Goal: Task Accomplishment & Management: Use online tool/utility

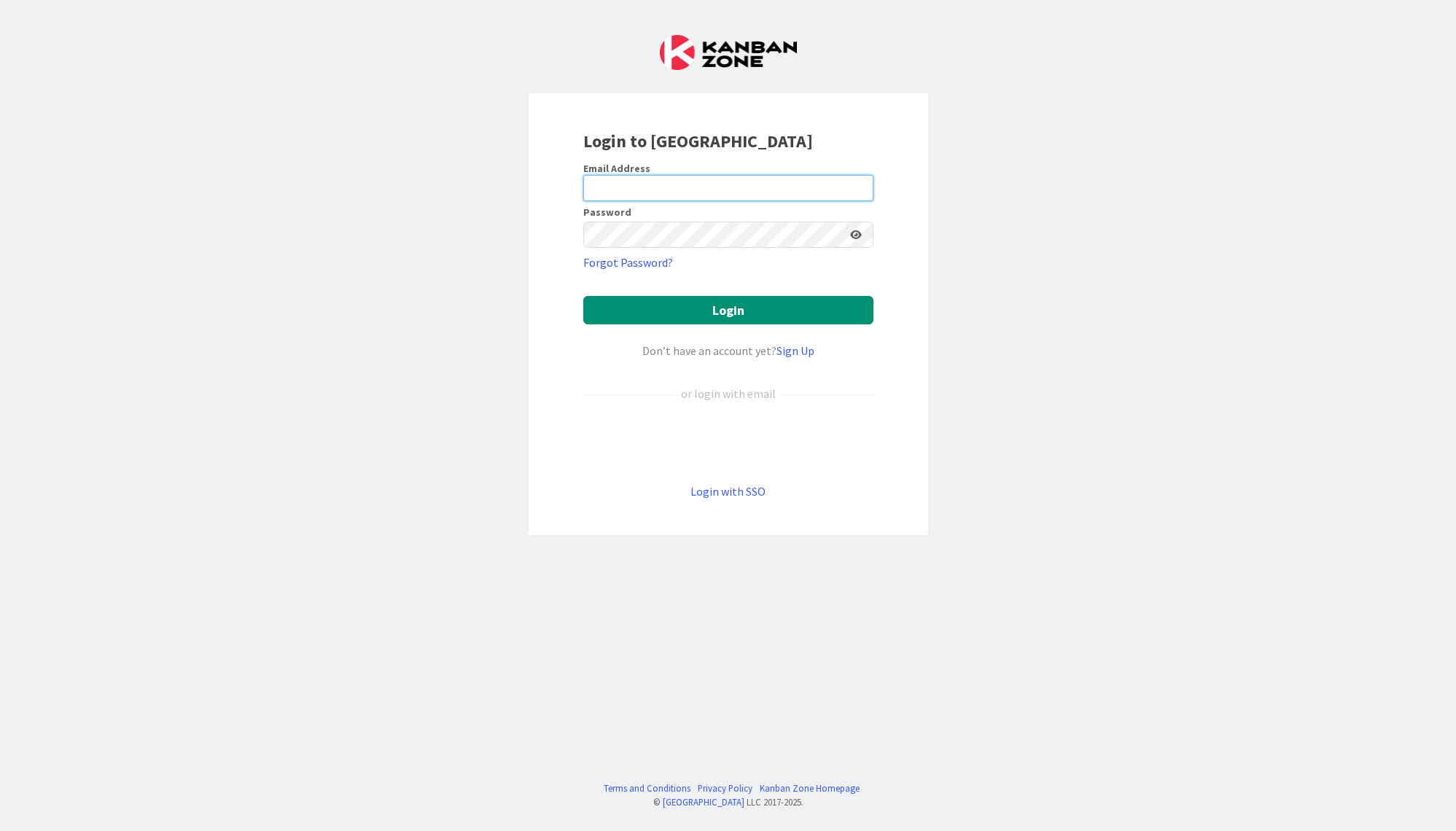
type input "[PERSON_NAME][EMAIL_ADDRESS][DOMAIN_NAME]"
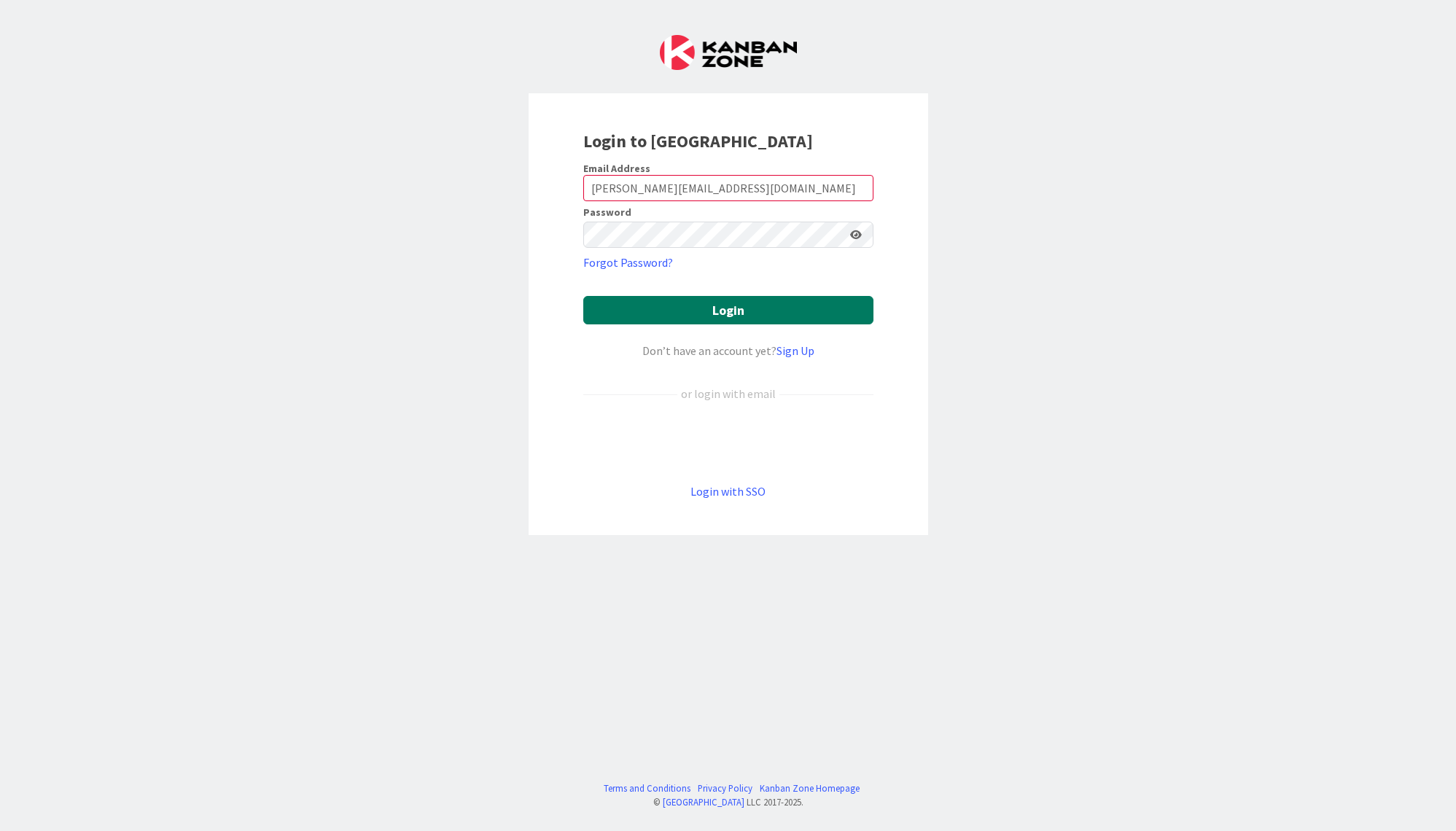
click at [767, 304] on button "Login" at bounding box center [728, 310] width 290 height 29
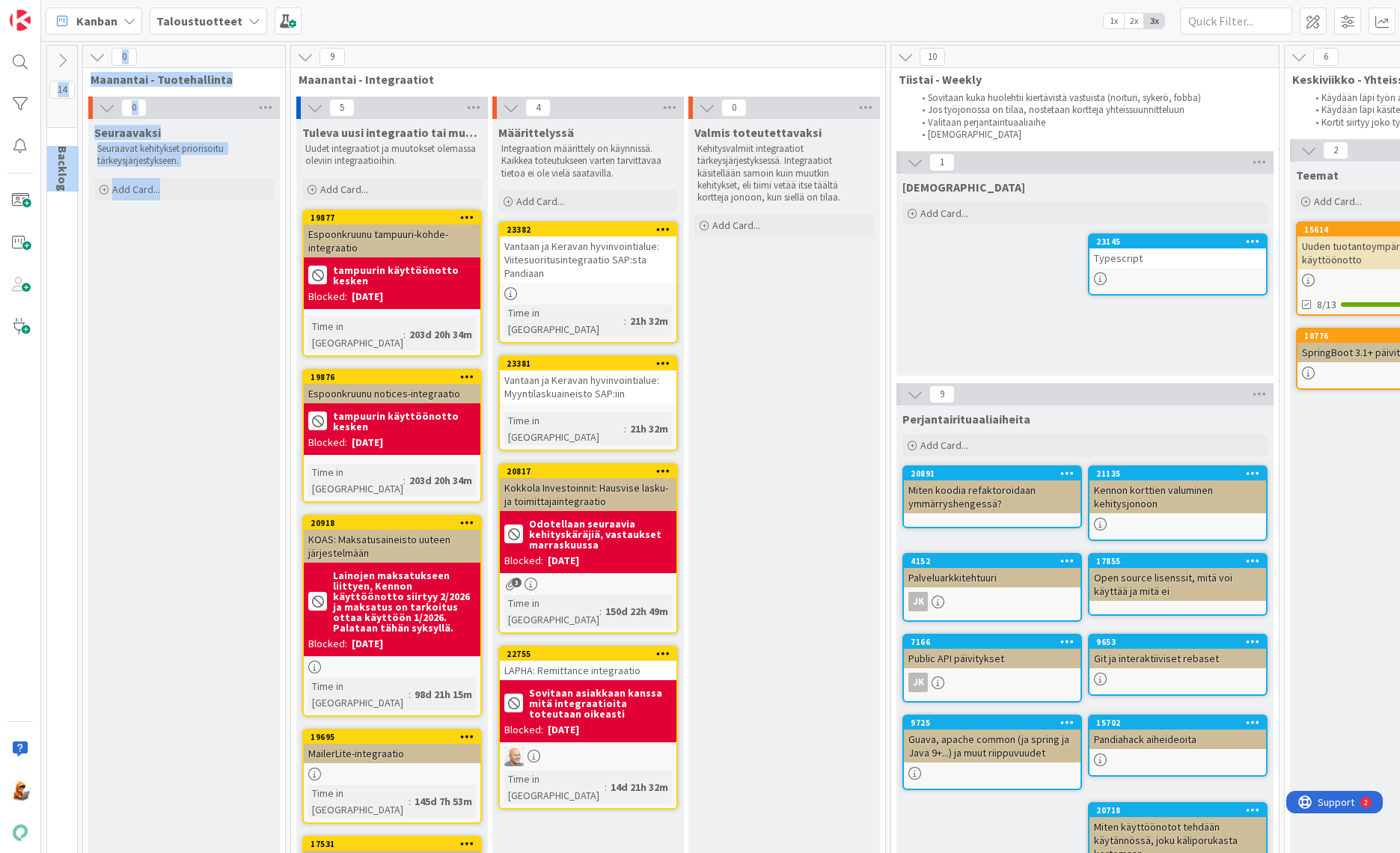
click at [218, 852] on html "Kanban Taloustuotteet 1x 2x 3x 14 Backlog Uusien kehitysten hautomo ja hautausm…" at bounding box center [700, 426] width 1400 height 853
click at [618, 815] on div "Määrittelyssä Integraation määrittely on käynnissä. Kaikkea toteutukseen varten…" at bounding box center [588, 680] width 191 height 1124
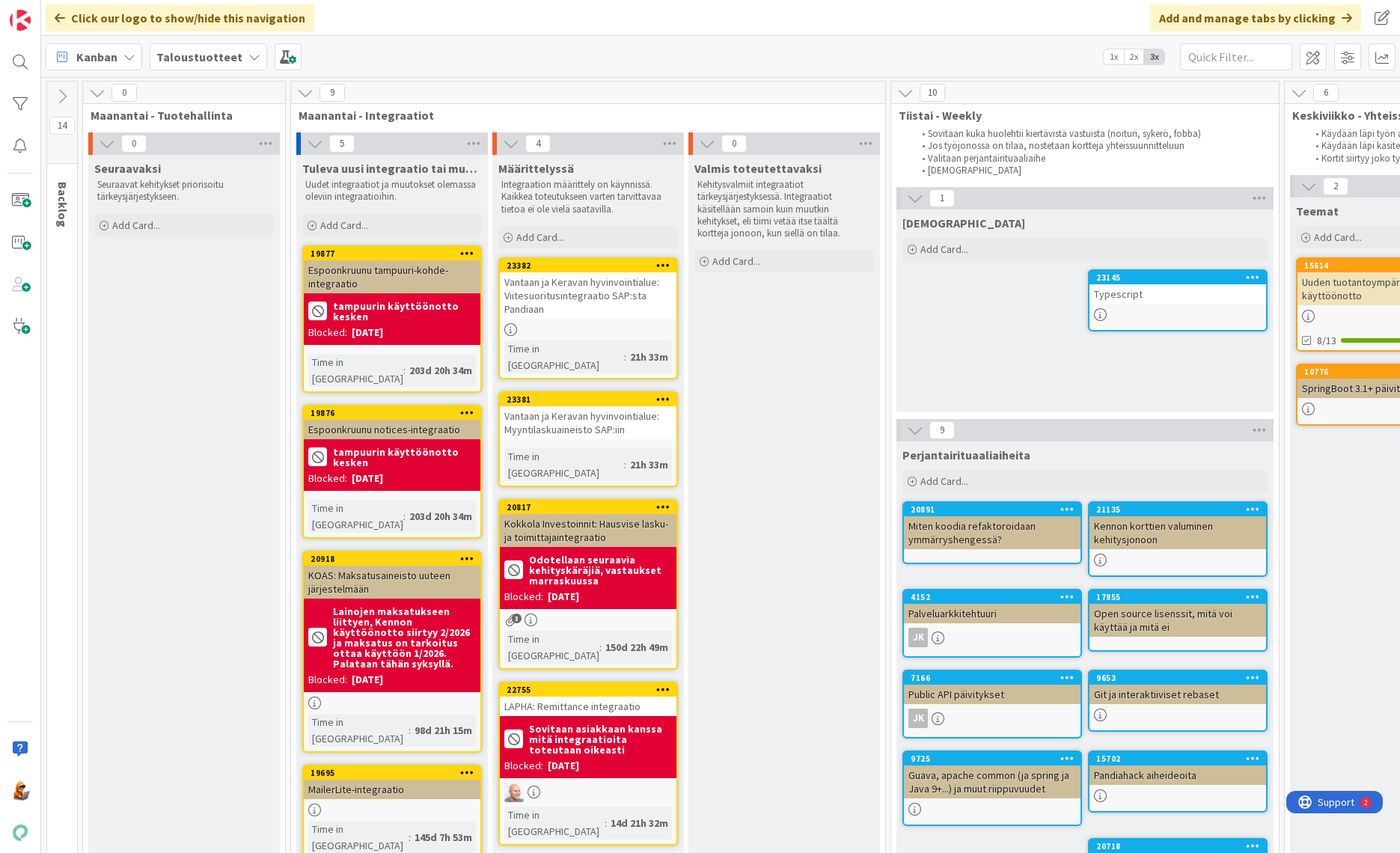
click at [1048, 846] on div "Perjantairituaaliaiheita Add Card... 21135 Kennon korttien valuminen kehitysjon…" at bounding box center [1085, 860] width 377 height 837
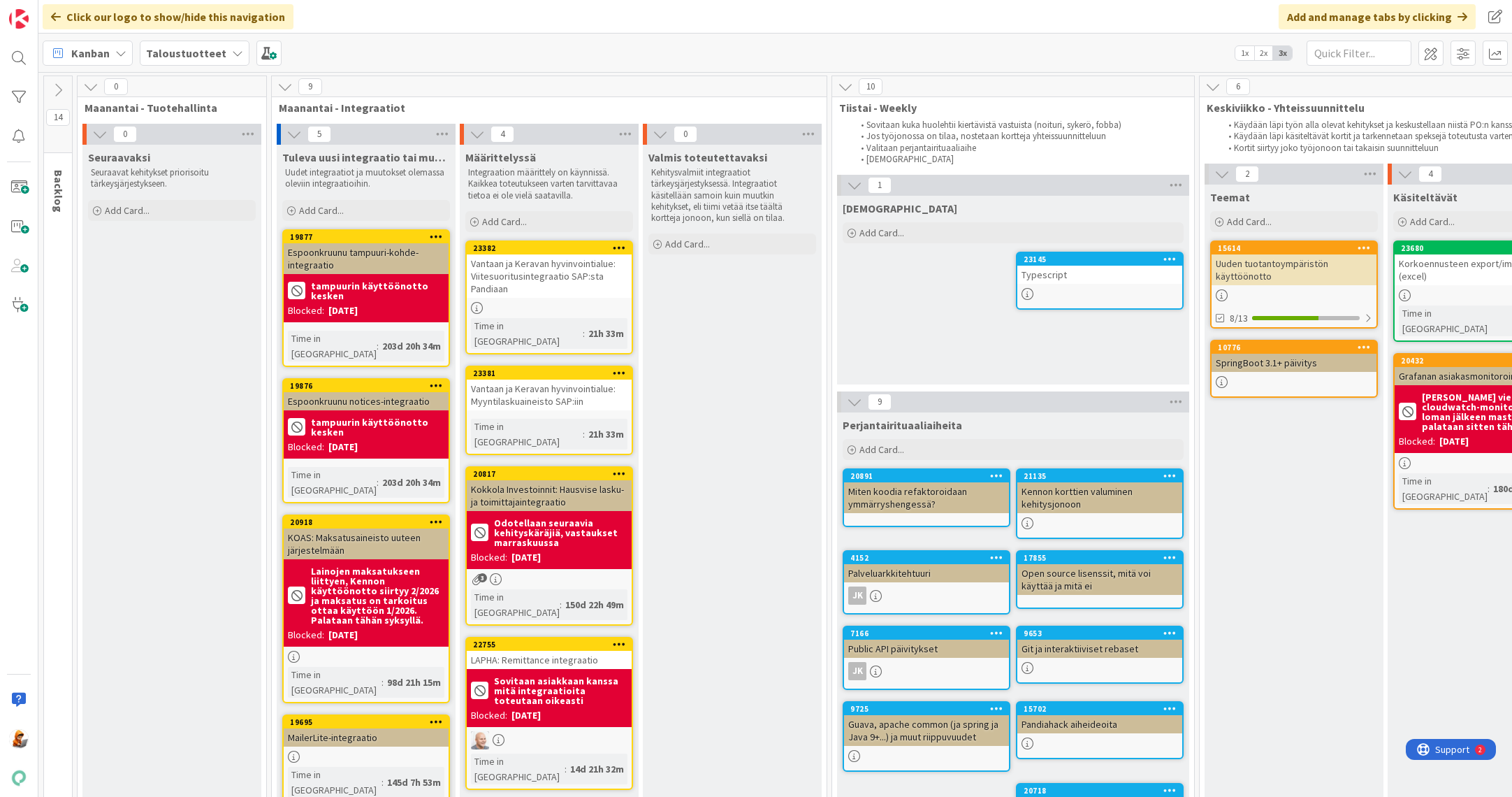
click at [180, 796] on div "Seuraavaksi Seuraavat kehitykset priorisoitu tärkeysjärjestykseen. Add Card..." at bounding box center [172, 669] width 179 height 1050
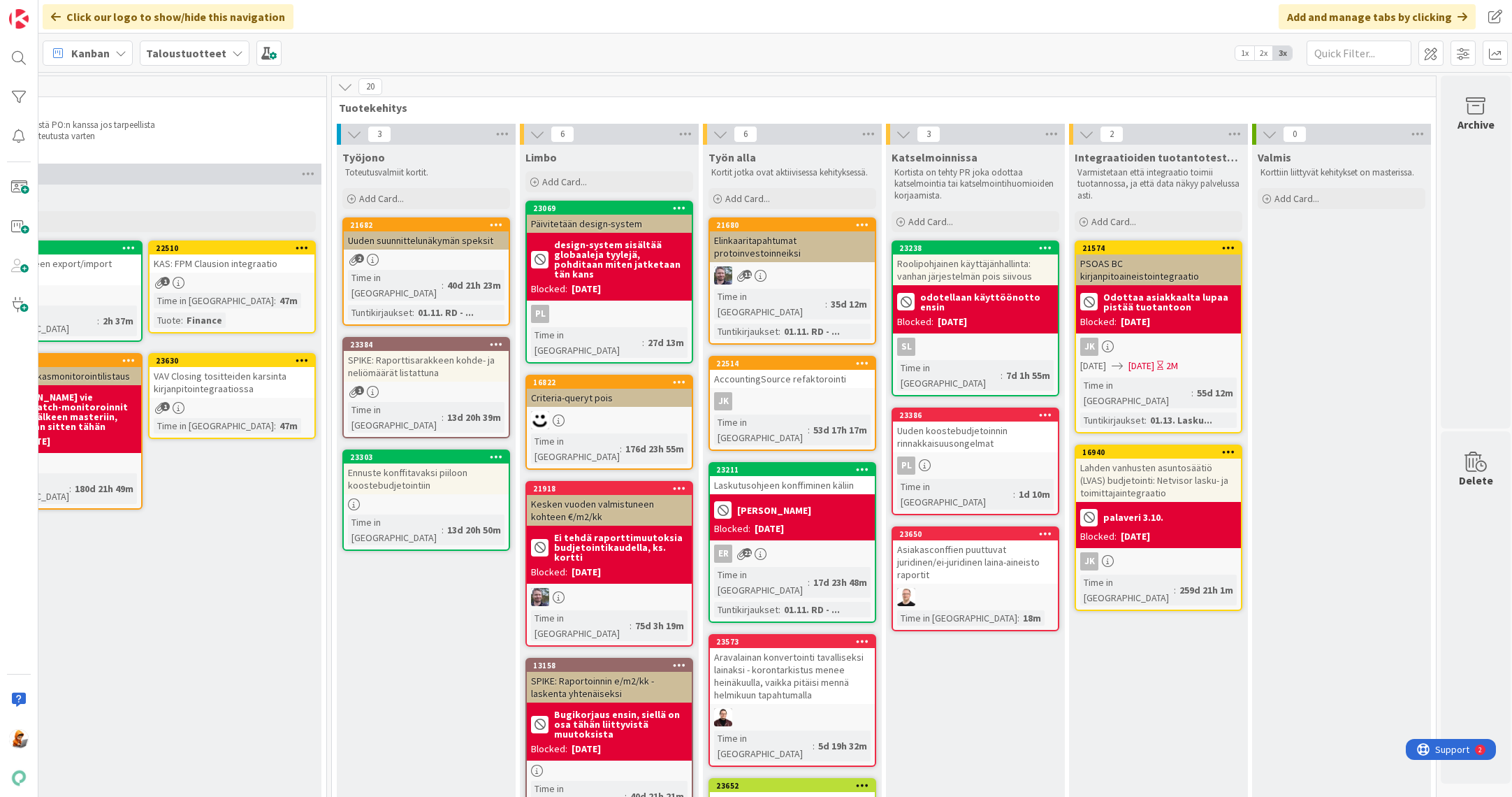
scroll to position [0, 1422]
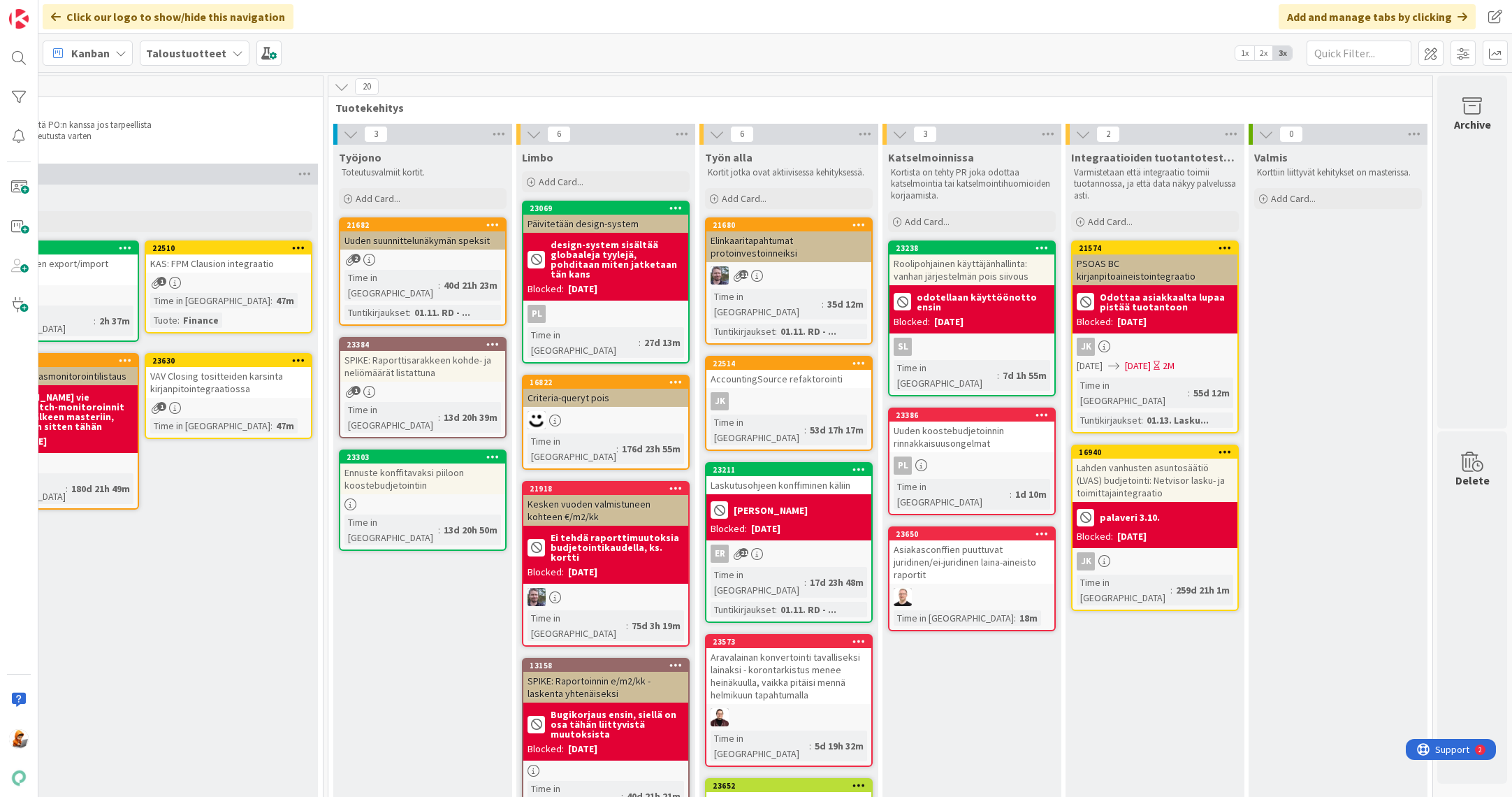
click at [578, 389] on div "Criteria-queryt pois" at bounding box center [606, 398] width 165 height 18
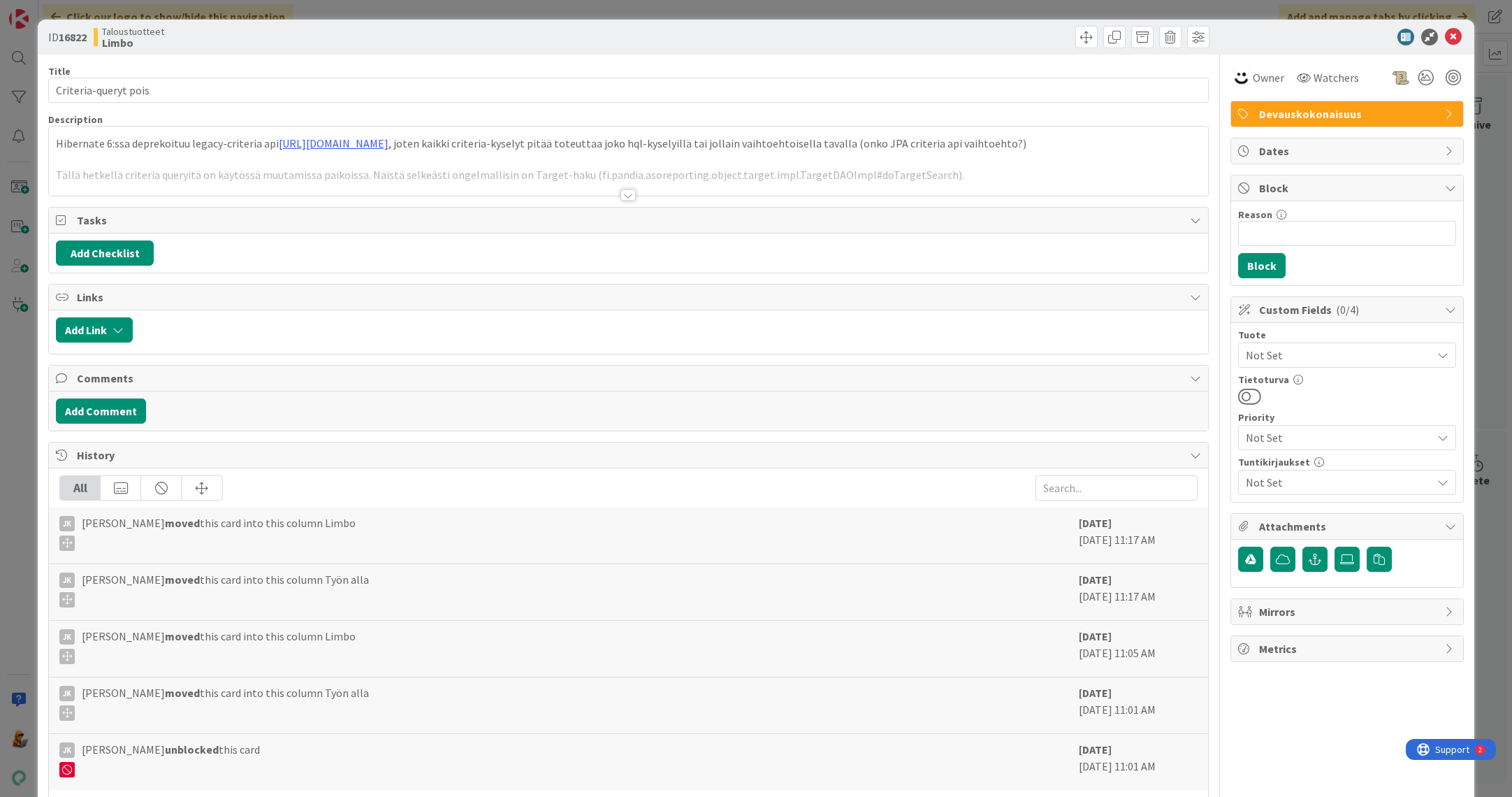
click at [621, 193] on div at bounding box center [628, 195] width 15 height 11
